Goal: Check status: Check status

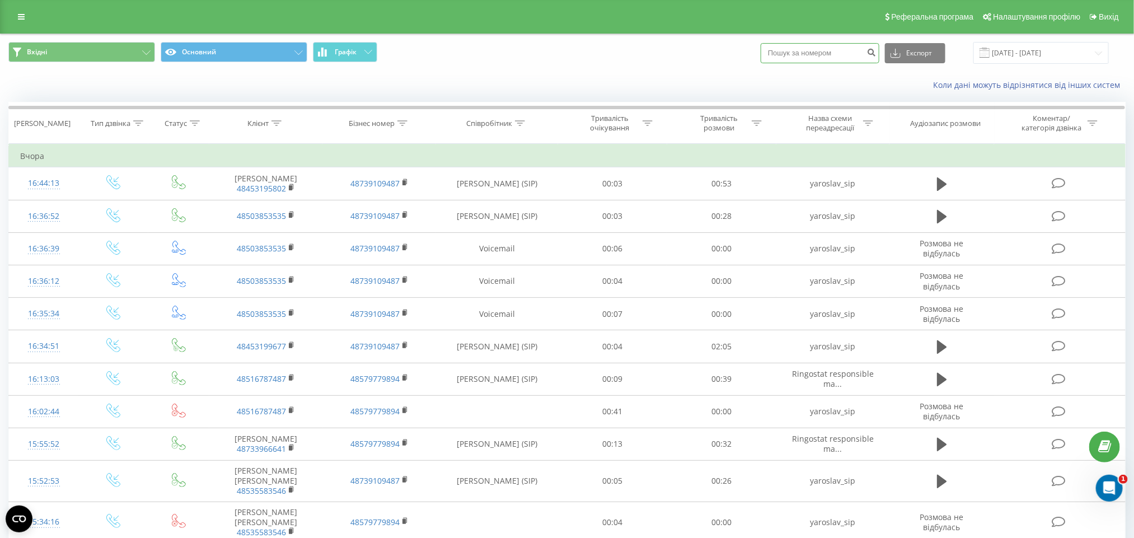
click at [813, 49] on input at bounding box center [819, 53] width 119 height 20
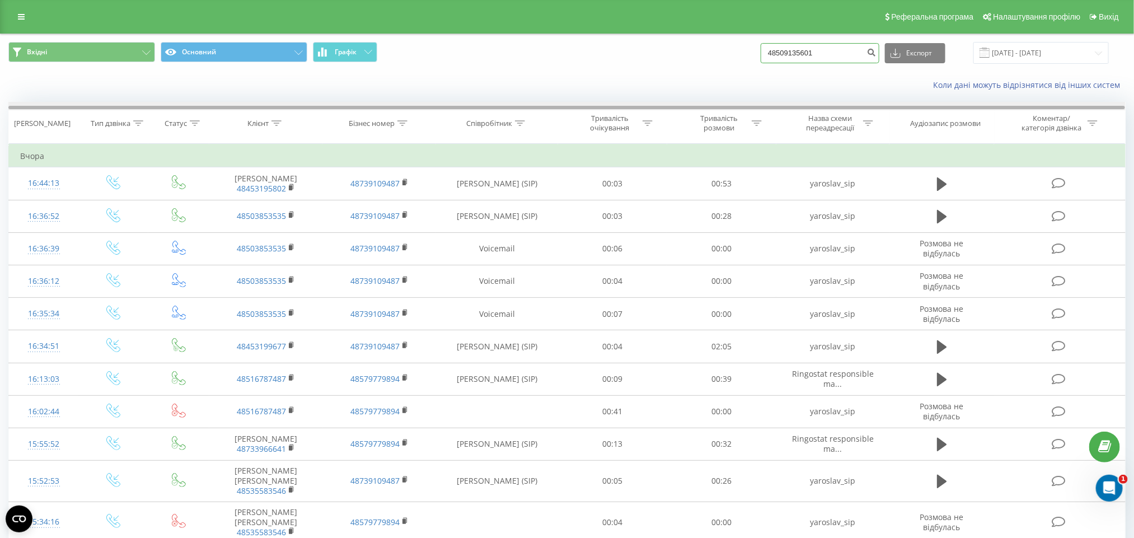
type input "48509135601"
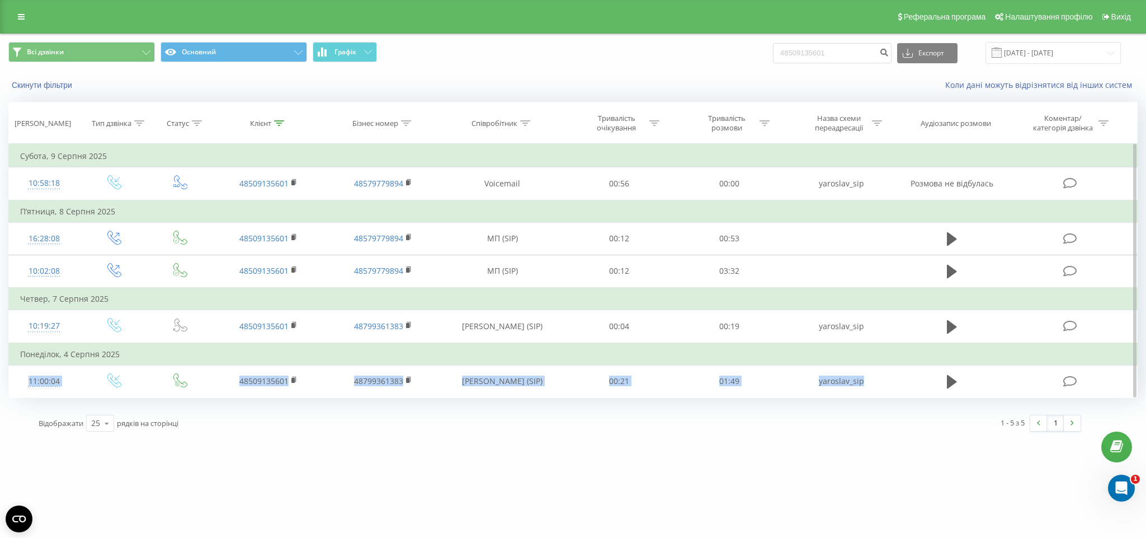
drag, startPoint x: 864, startPoint y: 378, endPoint x: 710, endPoint y: 347, distance: 157.5
click at [710, 347] on tbody "Субота, 9 Серпня 2025 10:58:18 48509135601 48579779894 Voicemail 00:56 00:00 ya…" at bounding box center [573, 271] width 1129 height 252
click at [730, 405] on div "Всі дзвінки Основний Графік 48509135601 Експорт .csv .xls .xlsx 22.05.2025 - 22…" at bounding box center [573, 236] width 1130 height 405
click at [628, 440] on div "Всі дзвінки Основний Графік 48509135601 Експорт .csv .xls .xlsx 22.05.2025 - 22…" at bounding box center [573, 237] width 1146 height 406
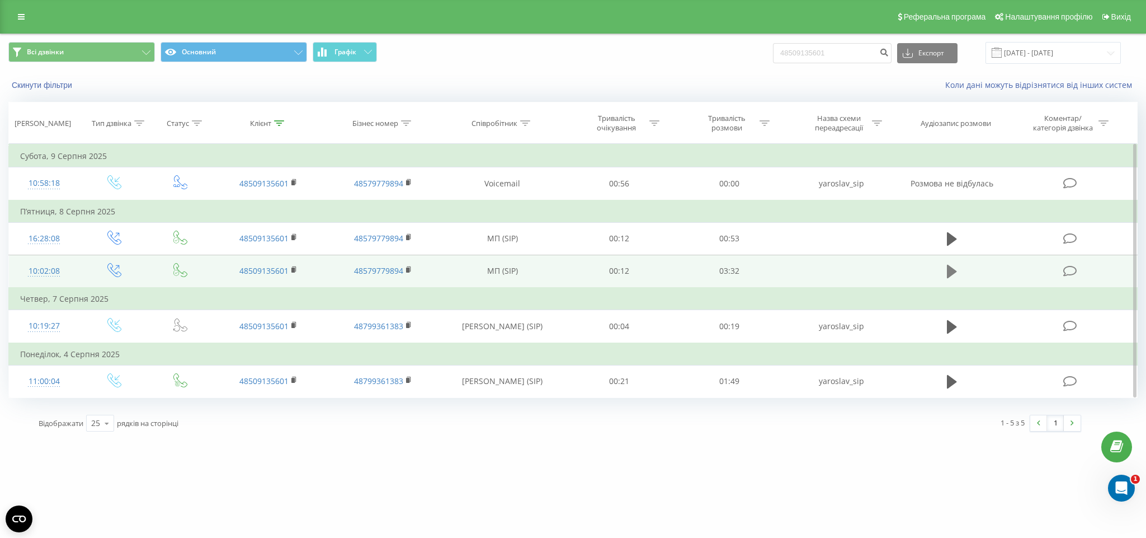
click at [948, 271] on icon at bounding box center [952, 271] width 10 height 13
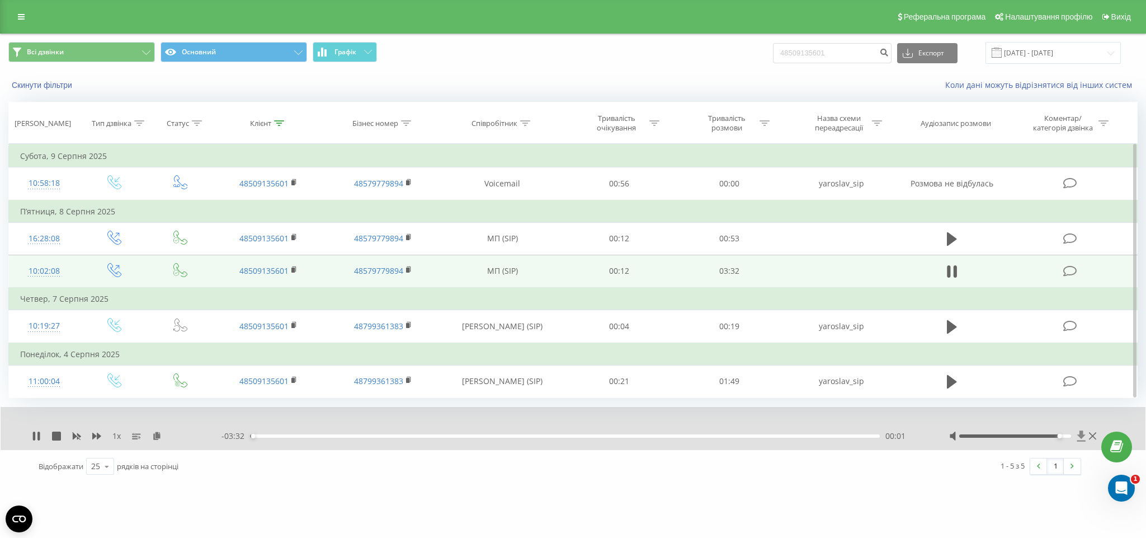
drag, startPoint x: 1017, startPoint y: 436, endPoint x: 1078, endPoint y: 436, distance: 61.0
click at [1078, 436] on div at bounding box center [1025, 435] width 150 height 11
click at [954, 274] on icon at bounding box center [955, 271] width 3 height 12
click at [956, 280] on button at bounding box center [952, 271] width 17 height 17
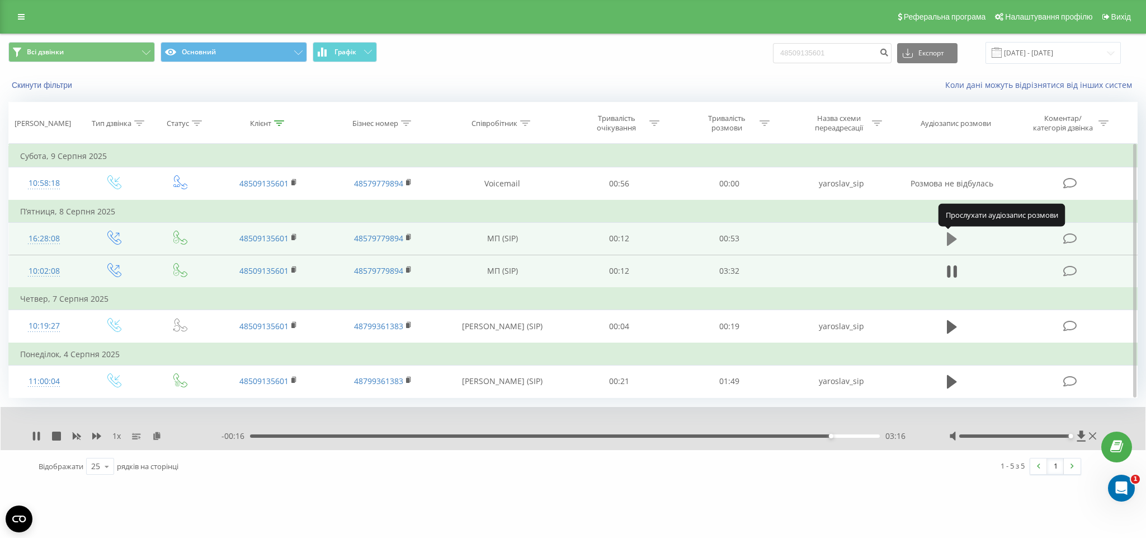
click at [955, 237] on icon at bounding box center [952, 239] width 10 height 16
click at [1071, 59] on input "22.05.2025 - 22.08.2025" at bounding box center [1053, 53] width 135 height 22
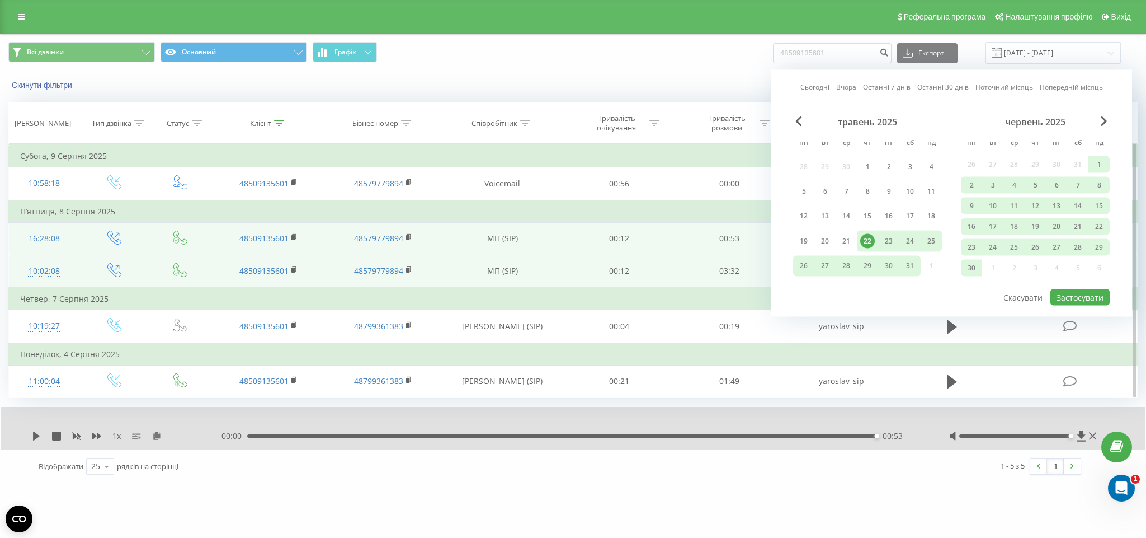
click at [543, 129] on th "Співробітник" at bounding box center [503, 122] width 124 height 41
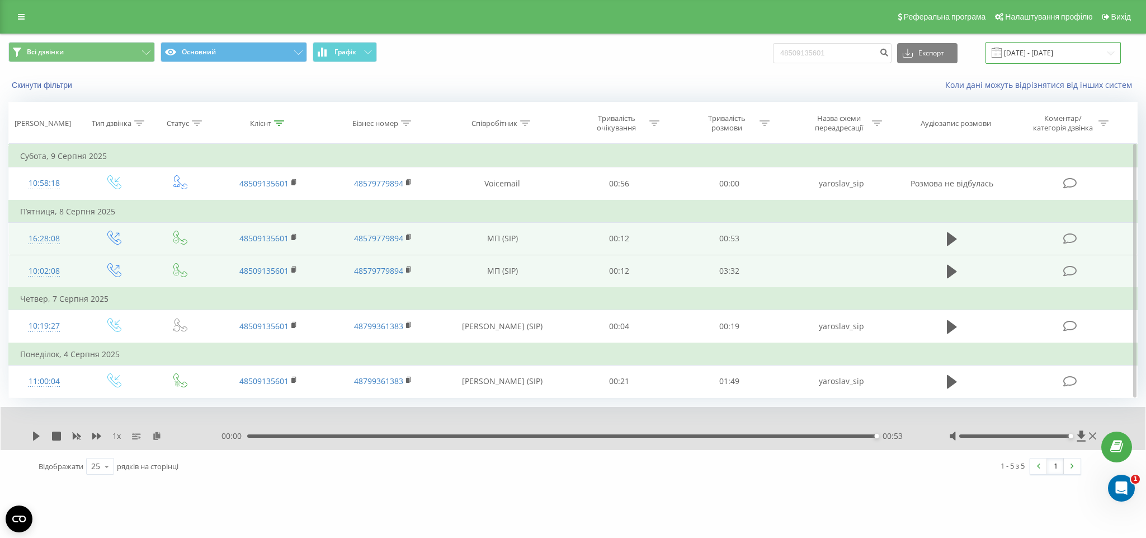
click at [1038, 55] on input "22.05.2025 - 22.08.2025" at bounding box center [1053, 53] width 135 height 22
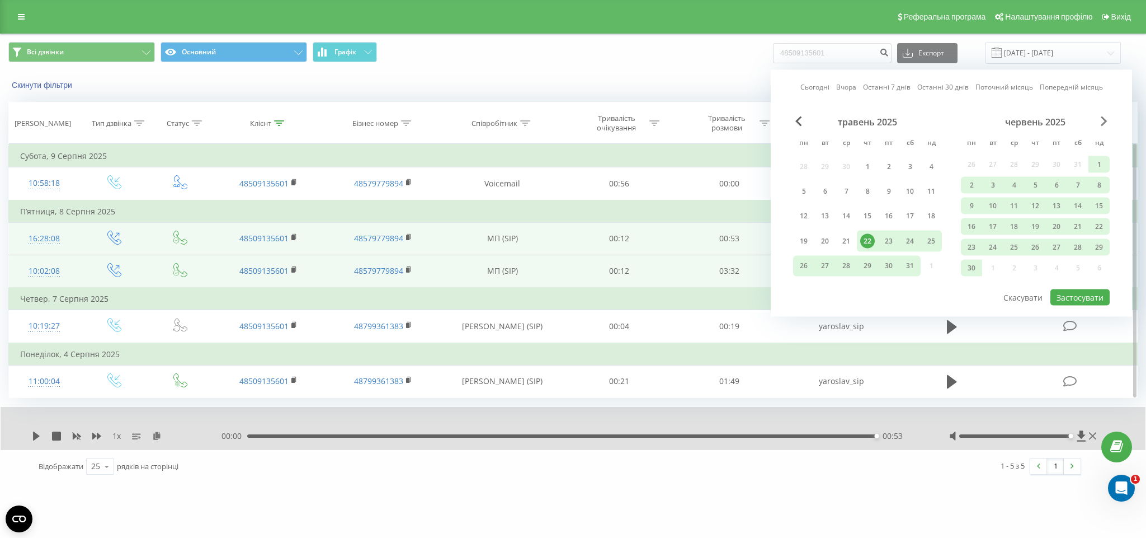
click at [1101, 119] on span "Next Month" at bounding box center [1104, 121] width 7 height 10
click at [1106, 121] on span "Next Month" at bounding box center [1104, 121] width 7 height 10
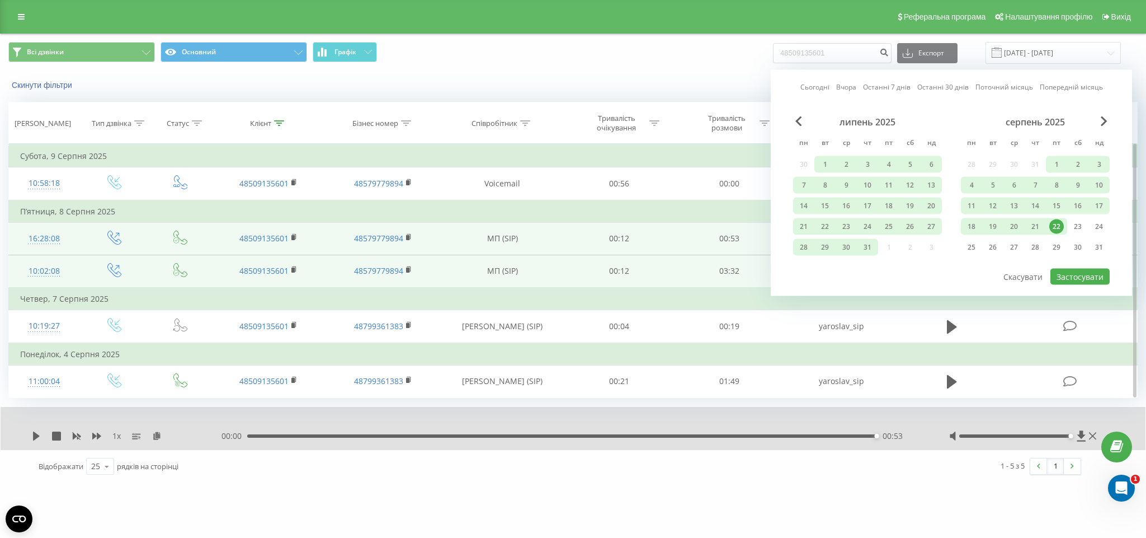
click at [585, 118] on span "Тривалість очікування" at bounding box center [620, 123] width 78 height 19
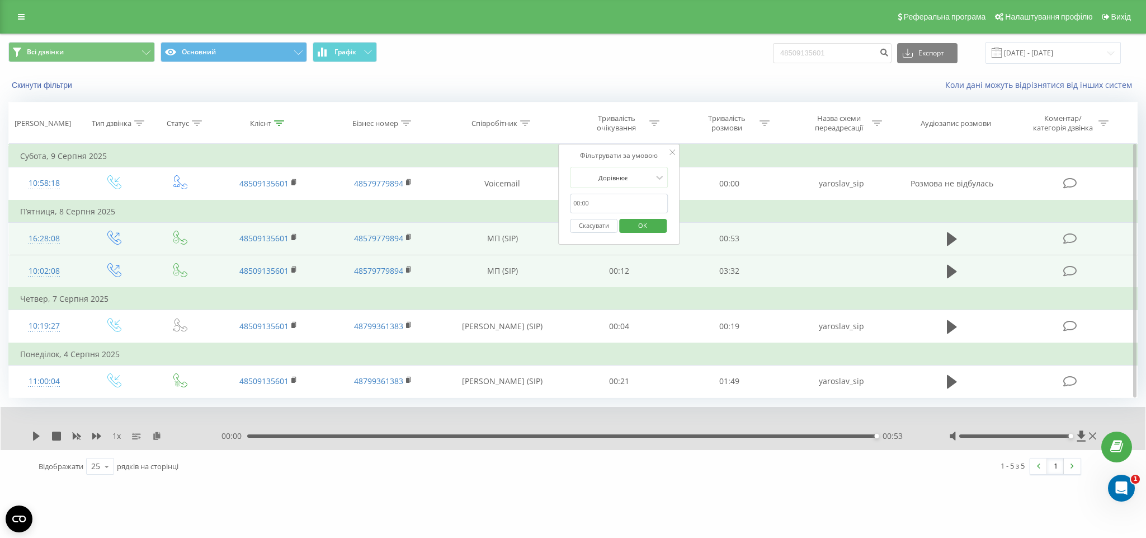
click at [706, 92] on div "Скинути фільтри Коли дані можуть відрізнятися вiд інших систем" at bounding box center [573, 85] width 1145 height 27
click at [704, 94] on div "Скинути фільтри Коли дані можуть відрізнятися вiд інших систем" at bounding box center [573, 85] width 1145 height 27
click at [500, 119] on div "Співробітник" at bounding box center [495, 124] width 46 height 10
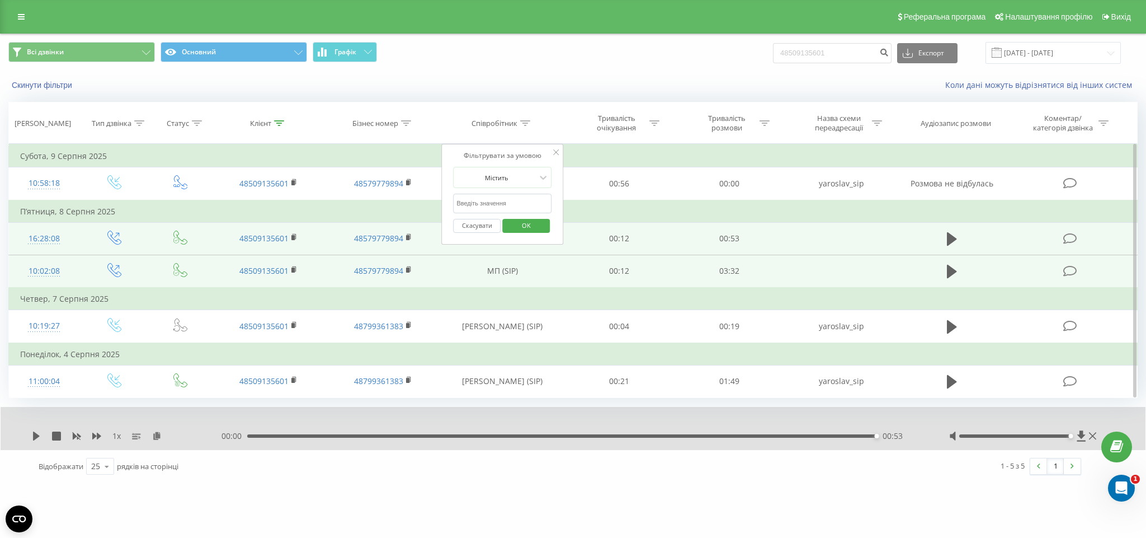
click at [564, 86] on div "Коли дані можуть відрізнятися вiд інших систем" at bounding box center [788, 84] width 716 height 11
click at [1037, 55] on input "22.05.2025 - 22.08.2025" at bounding box center [1053, 53] width 135 height 22
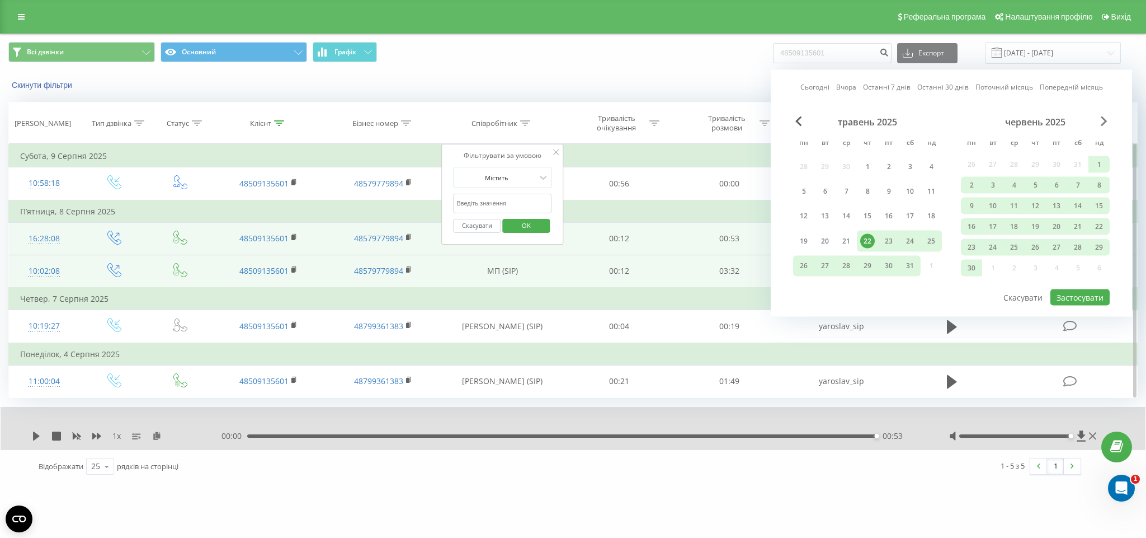
click at [1105, 121] on span "Next Month" at bounding box center [1104, 121] width 7 height 10
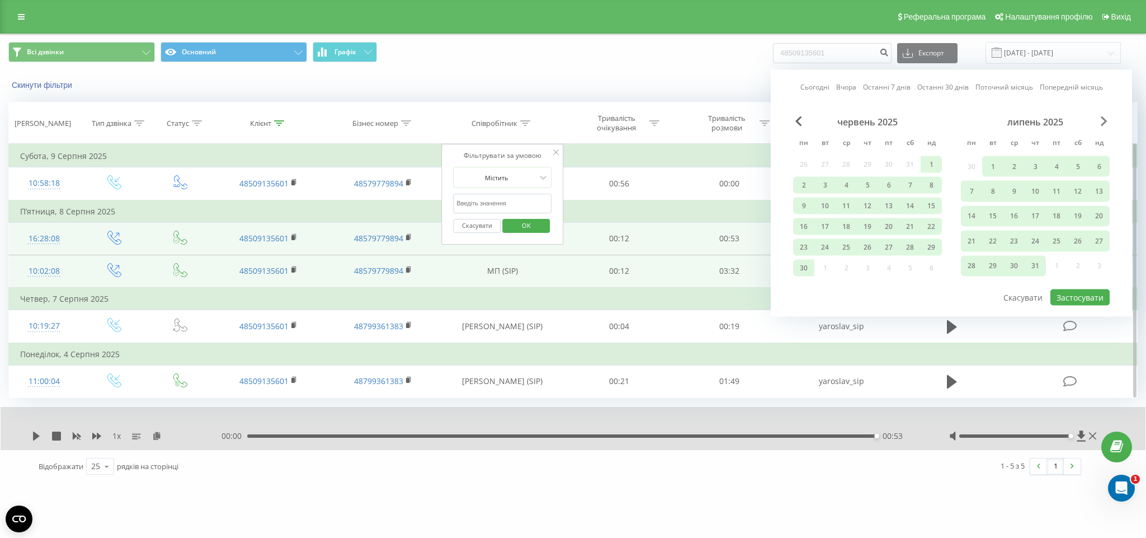
click at [1105, 121] on span "Next Month" at bounding box center [1104, 121] width 7 height 10
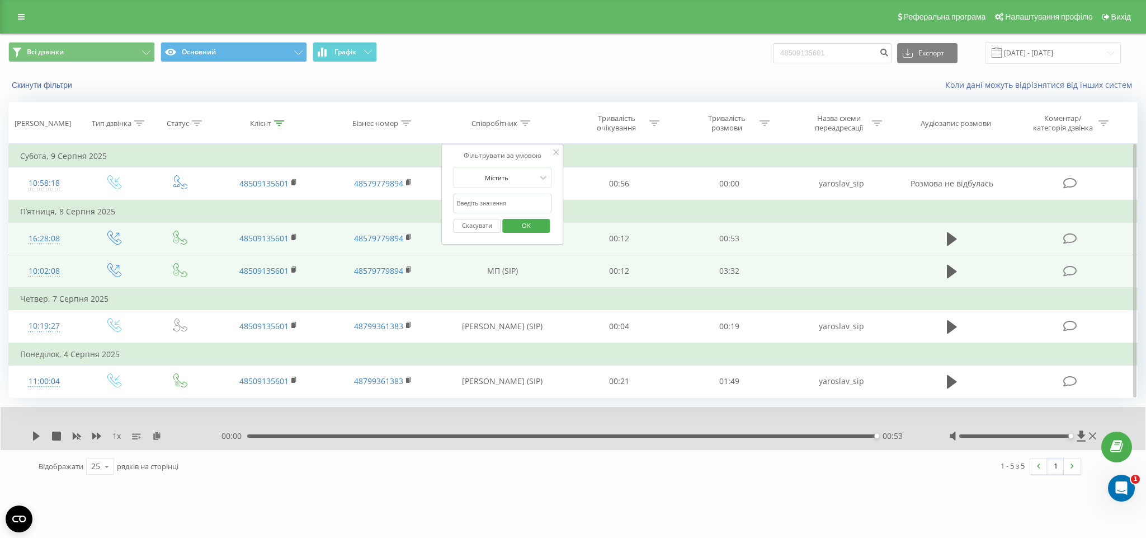
click at [559, 158] on div at bounding box center [556, 152] width 6 height 11
click at [1080, 50] on input "22.05.2025 - 22.08.2025" at bounding box center [1053, 53] width 135 height 22
click at [424, 78] on div "Скинути фільтри Коли дані можуть відрізнятися вiд інших систем" at bounding box center [573, 85] width 1145 height 27
